Goal: Navigation & Orientation: Find specific page/section

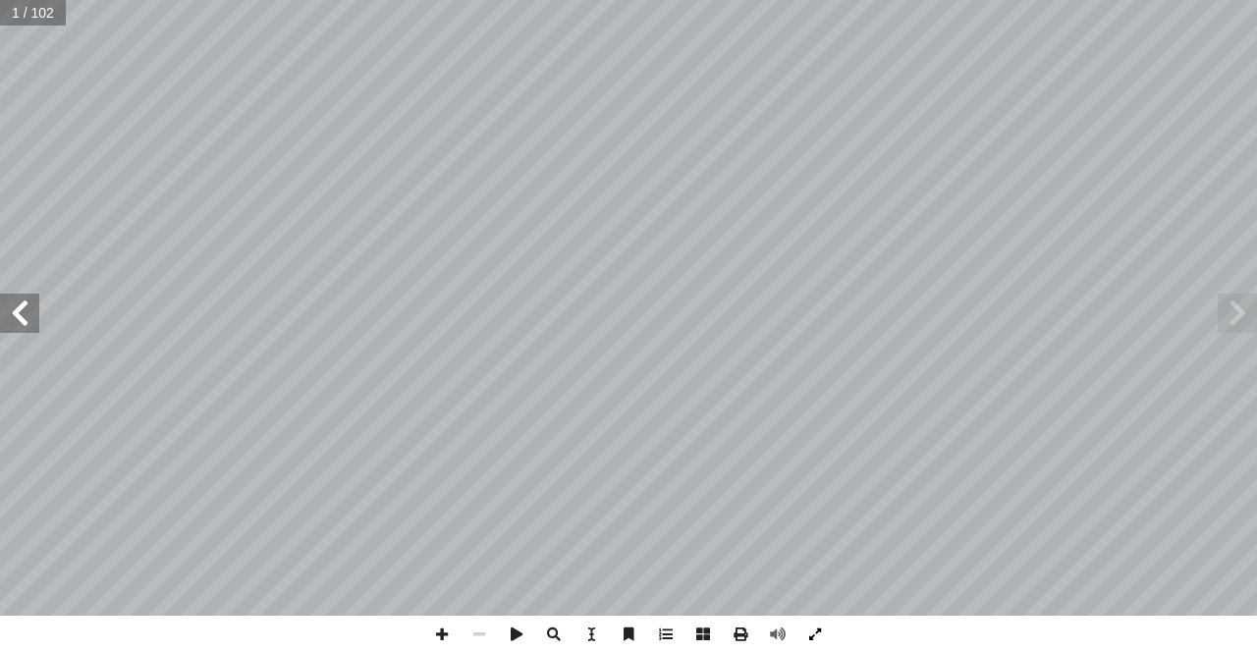
click at [816, 593] on span at bounding box center [815, 634] width 37 height 37
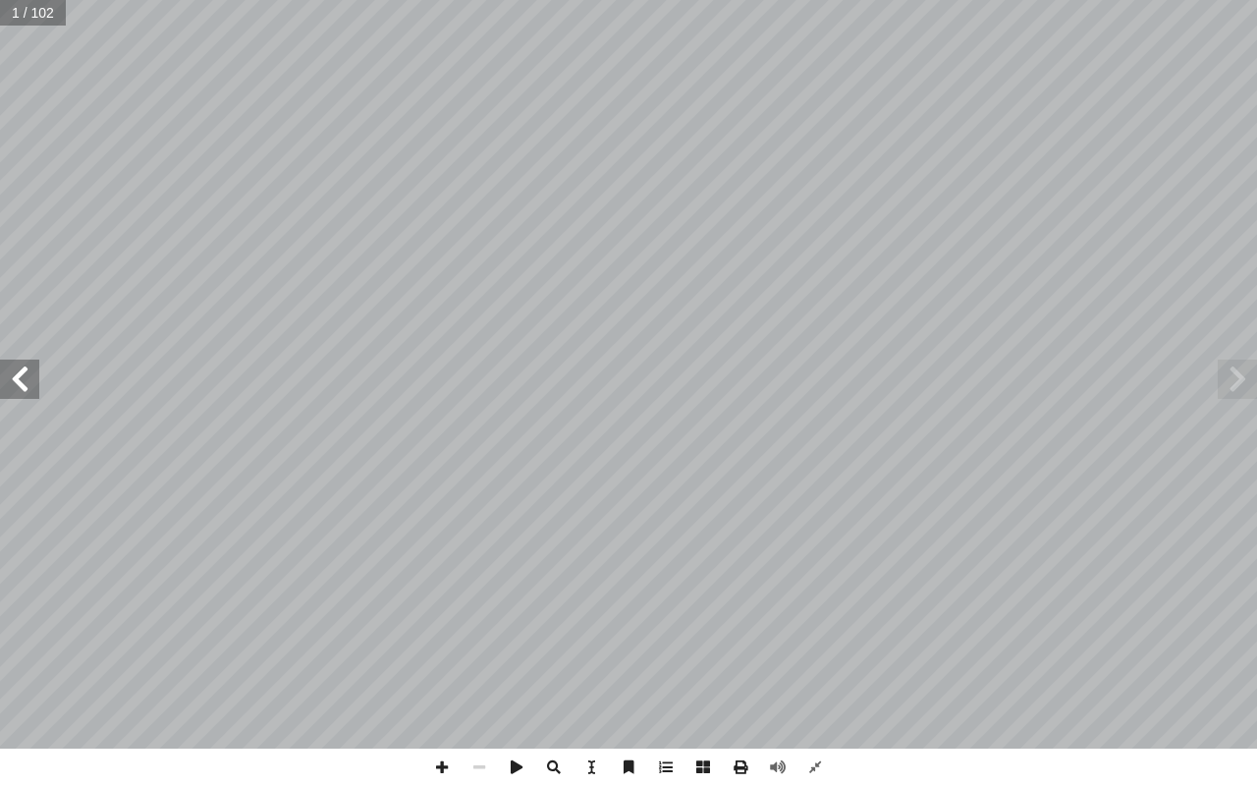
click at [26, 382] on span at bounding box center [19, 378] width 39 height 39
click at [22, 385] on span at bounding box center [19, 378] width 39 height 39
click at [767, 593] on span at bounding box center [777, 766] width 37 height 37
click at [438, 593] on span at bounding box center [441, 766] width 37 height 37
click at [20, 385] on span at bounding box center [19, 378] width 39 height 39
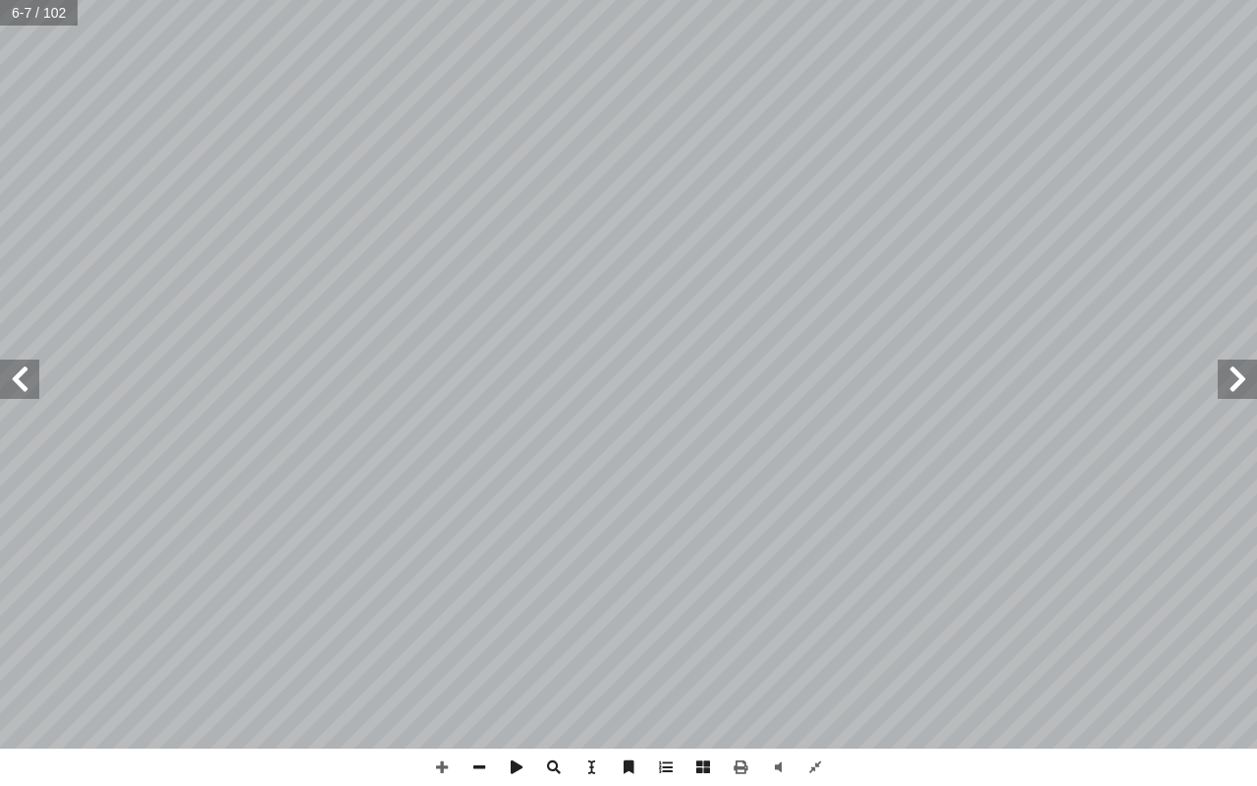
click at [34, 377] on span at bounding box center [19, 378] width 39 height 39
drag, startPoint x: 679, startPoint y: 760, endPoint x: 995, endPoint y: 785, distance: 317.2
click at [443, 593] on span at bounding box center [441, 766] width 37 height 37
